Goal: Check status: Check status

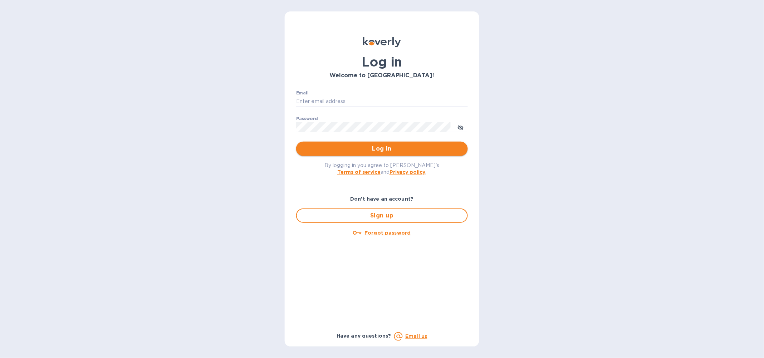
type input "mira@stork.inc"
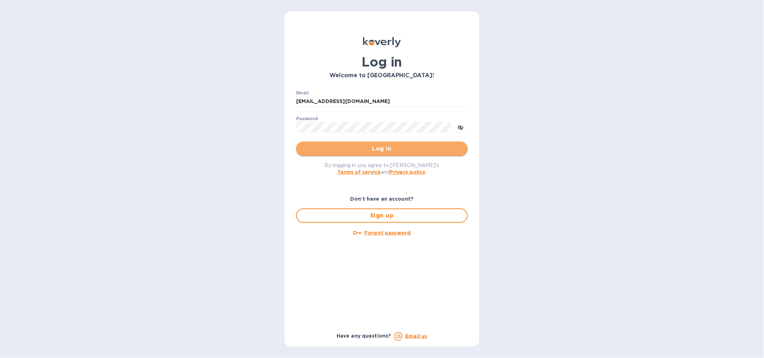
click at [369, 148] on span "Log in" at bounding box center [382, 149] width 160 height 9
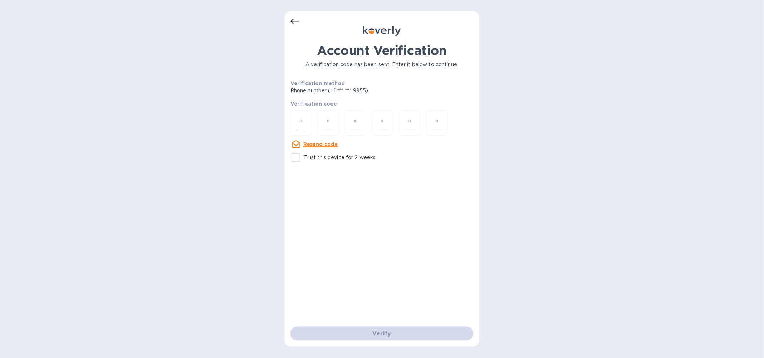
click at [293, 121] on div at bounding box center [301, 122] width 21 height 25
type input "6"
type input "8"
type input "2"
type input "5"
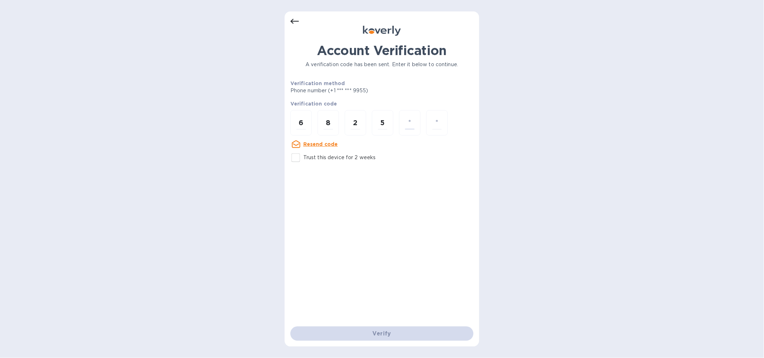
type input "2"
type input "6"
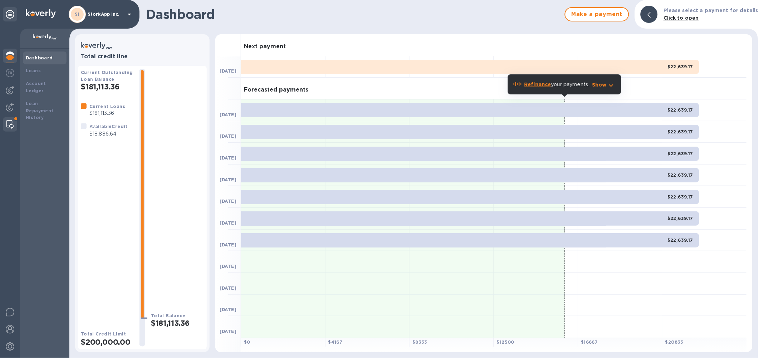
click at [9, 122] on img at bounding box center [9, 124] width 7 height 9
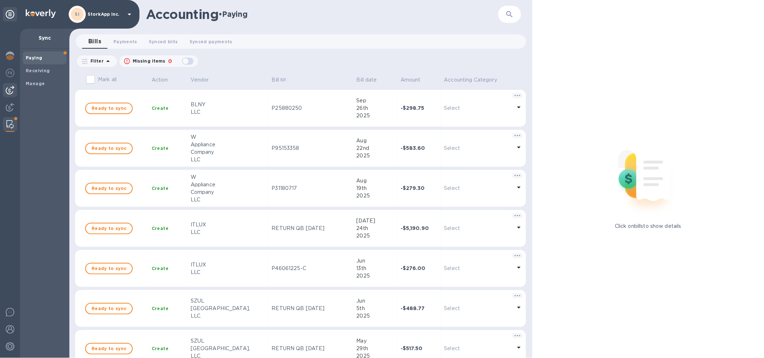
click at [8, 89] on img at bounding box center [10, 90] width 9 height 9
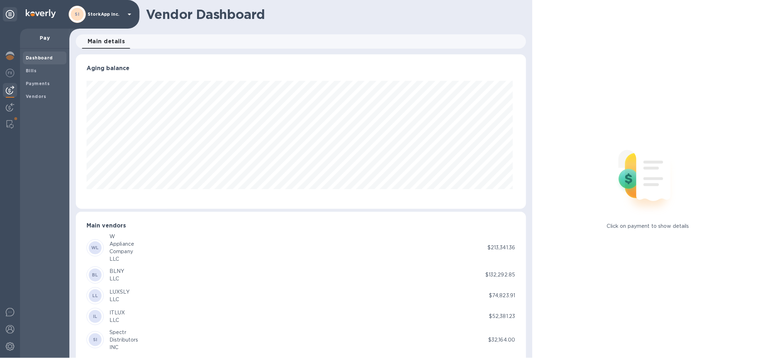
scroll to position [155, 448]
click at [42, 84] on b "Payments" at bounding box center [38, 83] width 24 height 5
